Goal: Complete application form

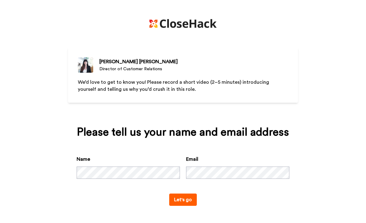
scroll to position [12, 0]
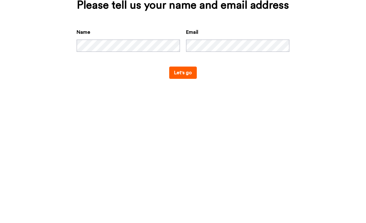
click at [191, 193] on button "Let's go" at bounding box center [183, 199] width 28 height 12
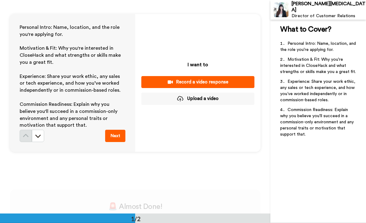
scroll to position [23, 0]
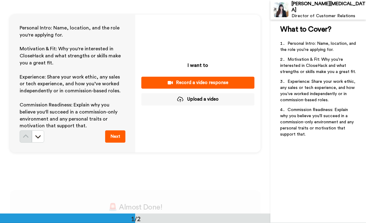
click at [157, 77] on button "Record a video response" at bounding box center [197, 83] width 113 height 12
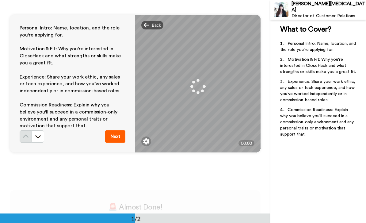
click at [145, 27] on icon at bounding box center [147, 25] width 6 height 6
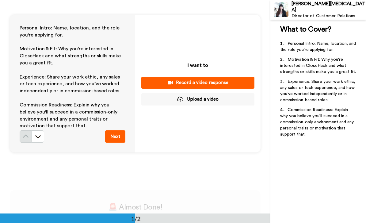
click at [215, 81] on div "Record a video response" at bounding box center [197, 82] width 103 height 6
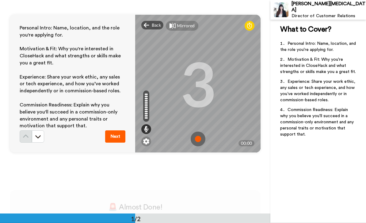
click at [199, 141] on img at bounding box center [197, 138] width 15 height 15
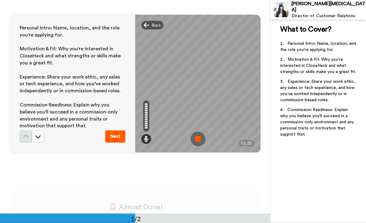
click at [112, 134] on button "Next" at bounding box center [115, 136] width 20 height 12
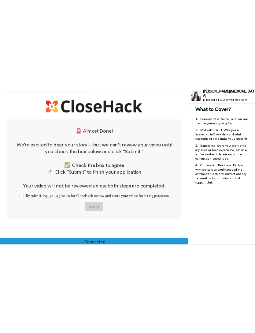
scroll to position [179, 0]
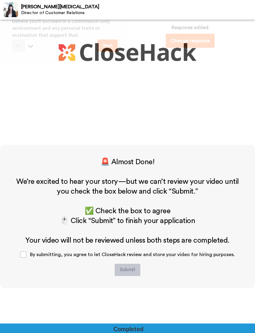
click at [24, 222] on div "By submitting, you agree to let CloseHack review and store your video for hirin…" at bounding box center [127, 254] width 225 height 18
click at [24, 222] on span at bounding box center [23, 254] width 6 height 6
click at [132, 222] on button "Submit" at bounding box center [128, 270] width 26 height 12
